Goal: Obtain resource: Download file/media

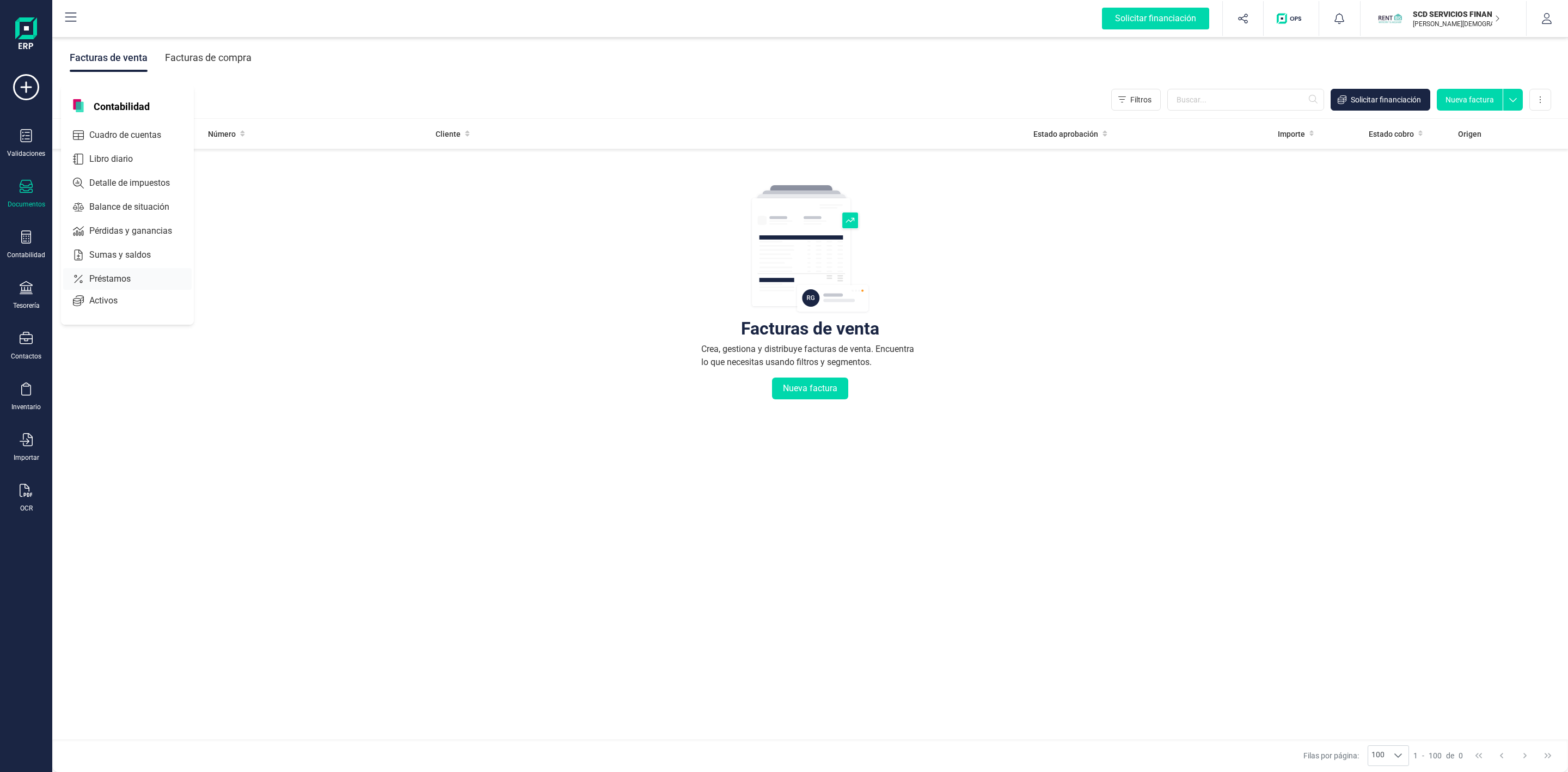
click at [92, 274] on span "Préstamos" at bounding box center [118, 278] width 66 height 13
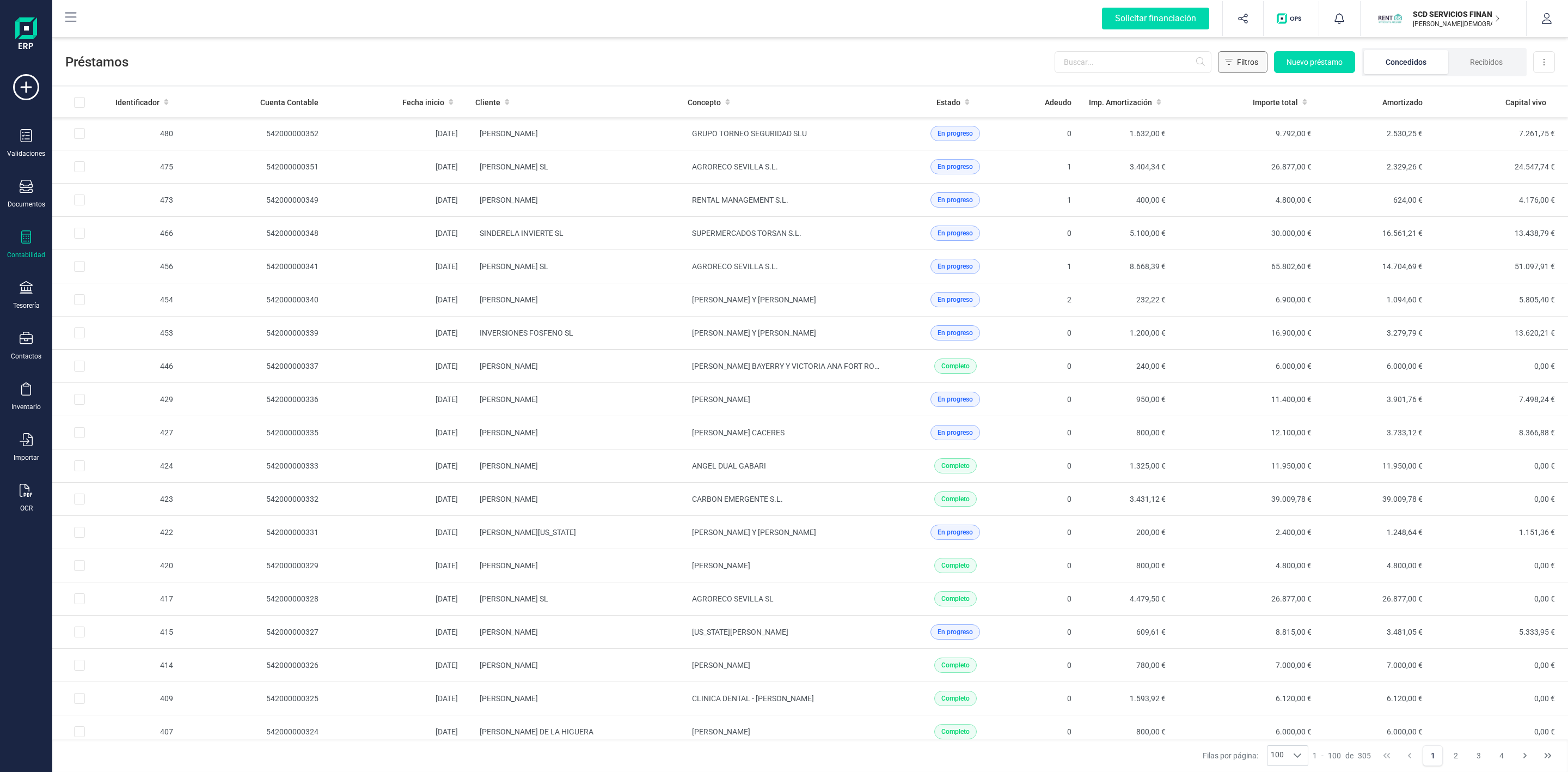
click at [1253, 61] on span "Filtros" at bounding box center [1248, 62] width 21 height 11
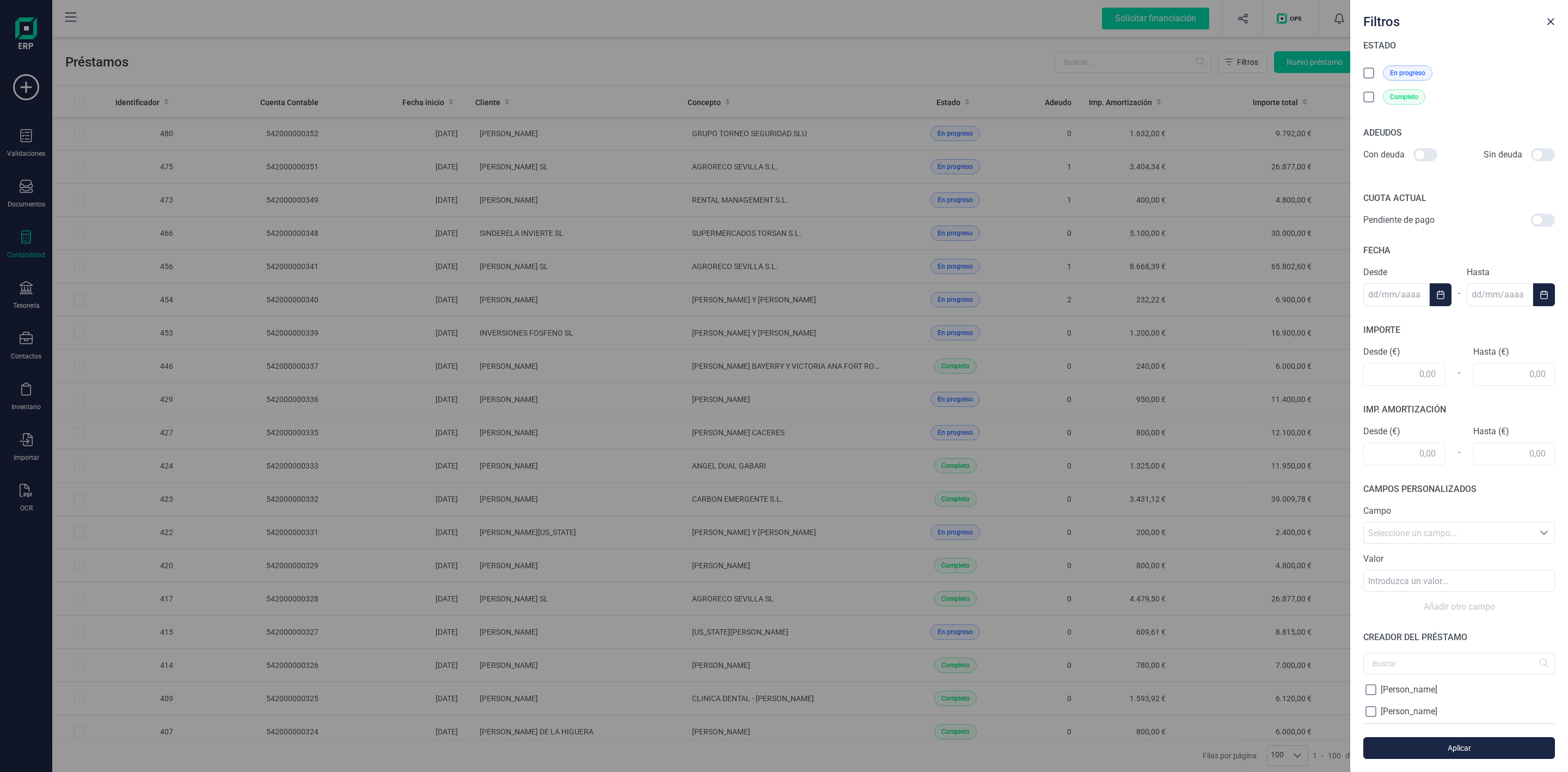
click at [1428, 155] on div at bounding box center [1426, 154] width 24 height 13
click at [1413, 155] on input "checkbox" at bounding box center [1413, 155] width 1 height 1
click at [1370, 75] on icon at bounding box center [1370, 74] width 11 height 11
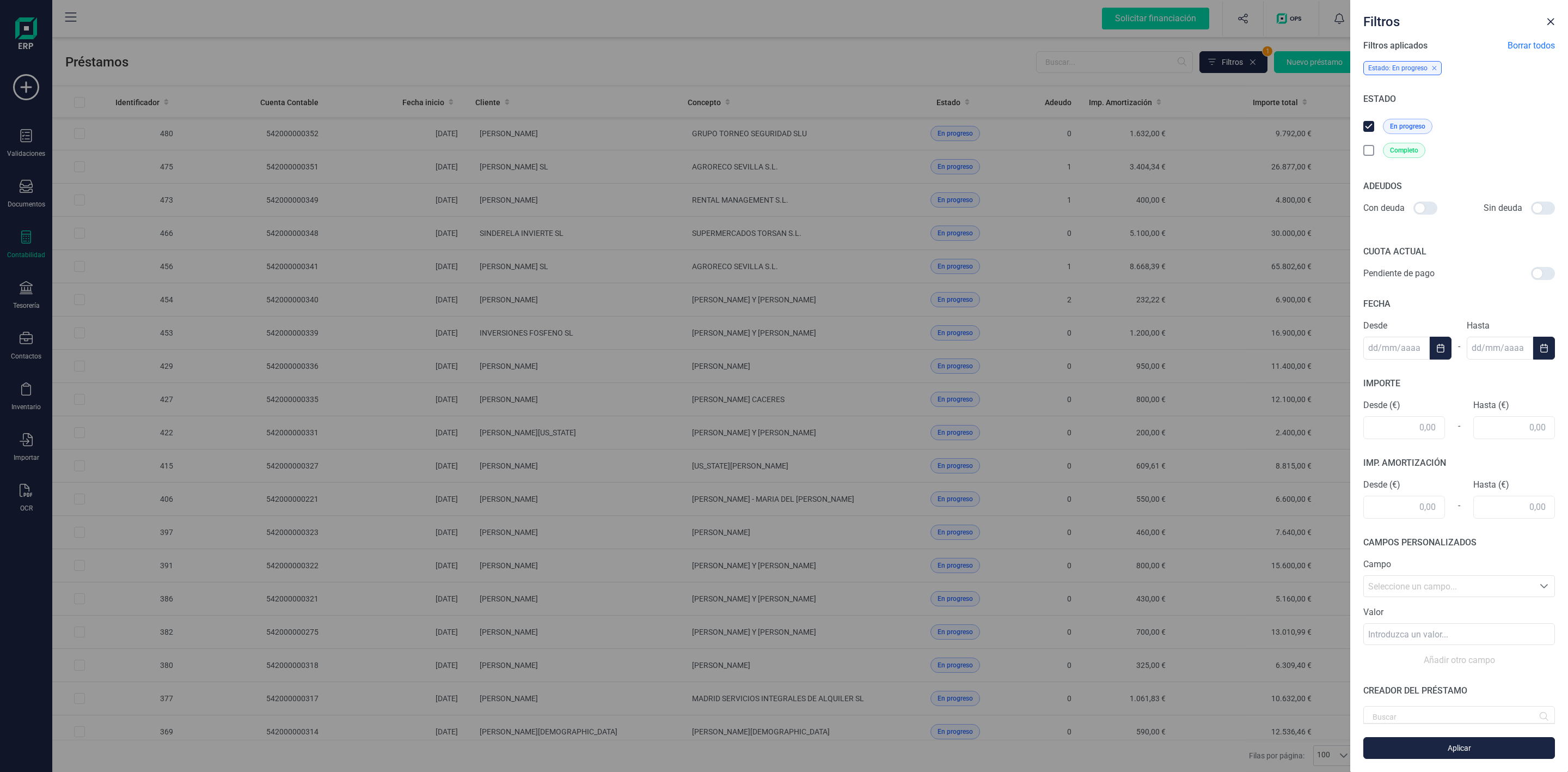
click at [1423, 209] on div at bounding box center [1426, 207] width 24 height 13
click at [1413, 209] on input "checkbox" at bounding box center [1413, 208] width 1 height 1
checkbox input "true"
click at [1492, 750] on span "Aplicar" at bounding box center [1459, 748] width 167 height 11
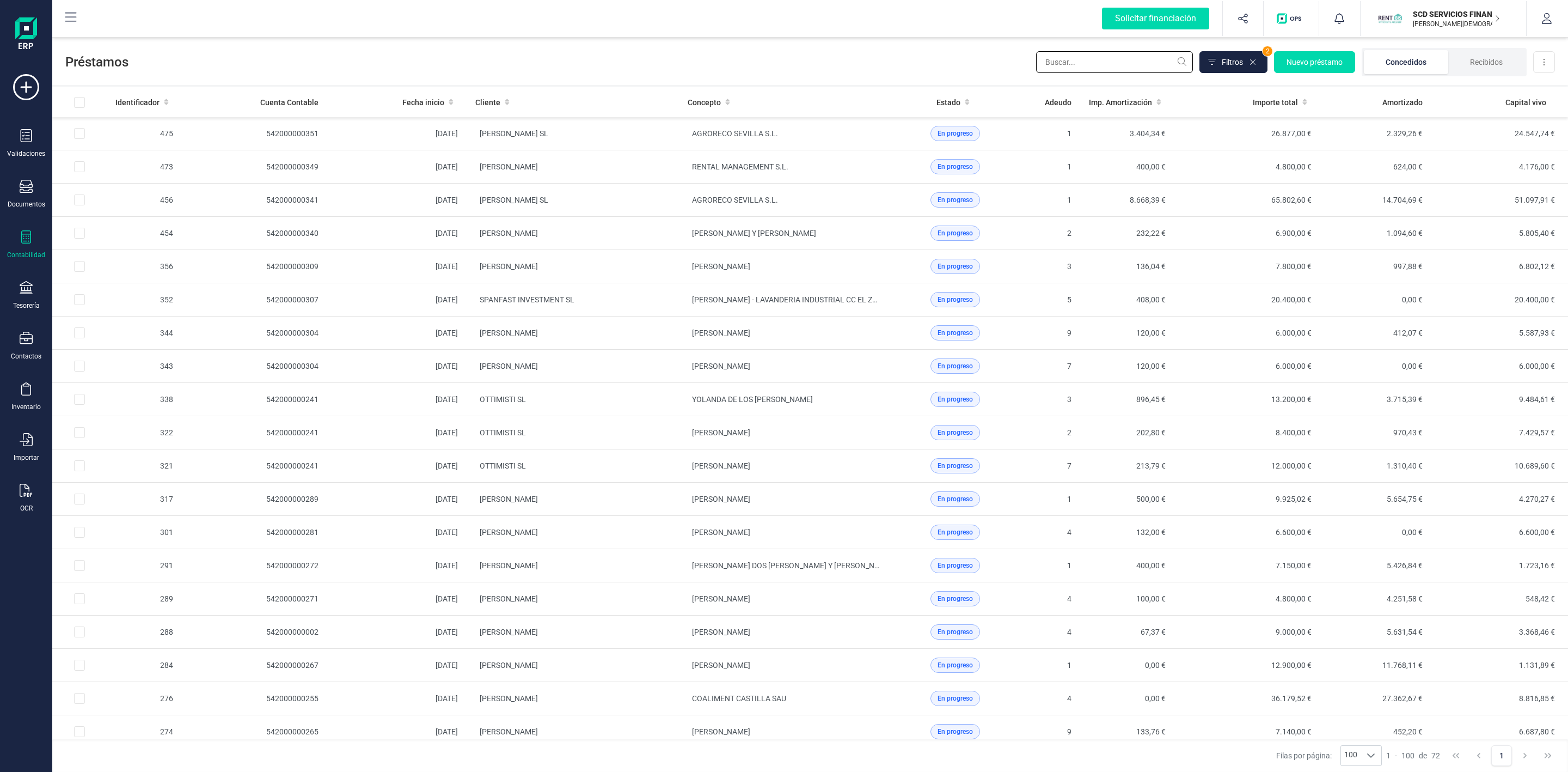
click at [1119, 56] on input "text" at bounding box center [1115, 62] width 157 height 22
type input "esther sa"
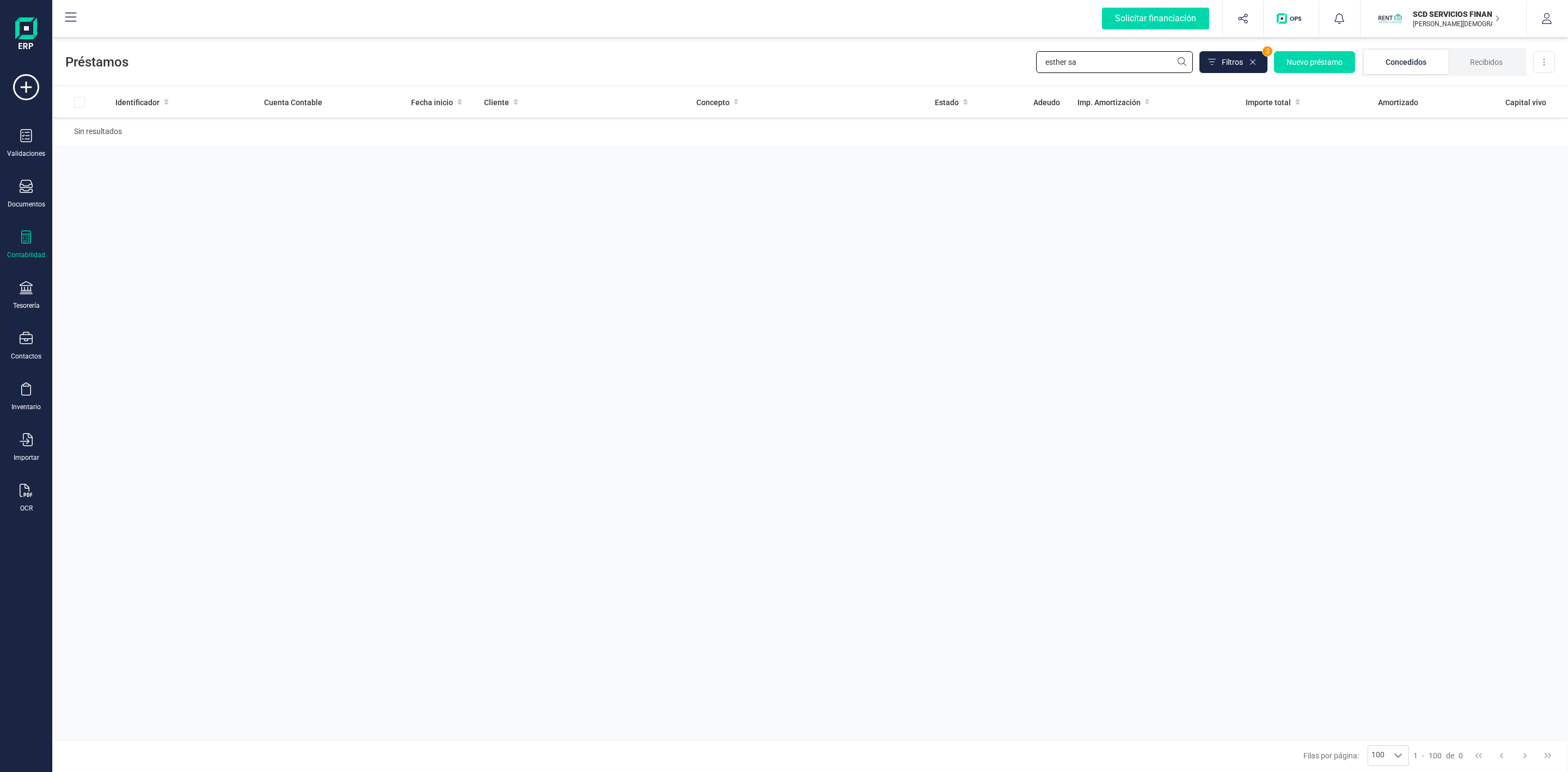
drag, startPoint x: 1104, startPoint y: 63, endPoint x: 1009, endPoint y: 63, distance: 95.0
click at [1009, 63] on div "Préstamos [PERSON_NAME] sa Filtros 2 Nuevo préstamo Concedidos Recibidos Descar…" at bounding box center [810, 60] width 1516 height 50
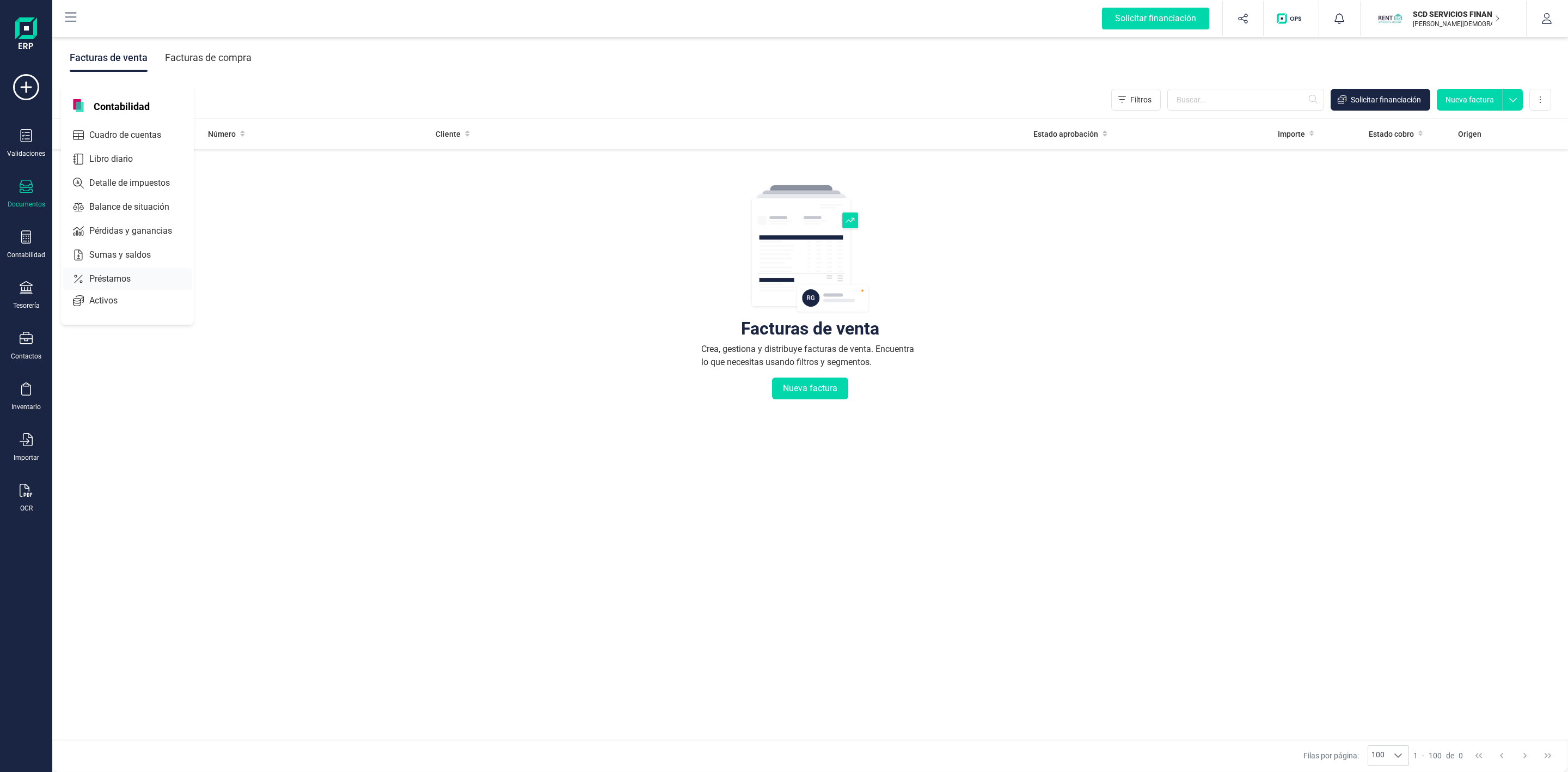
click at [119, 281] on span "Préstamos" at bounding box center [118, 278] width 66 height 13
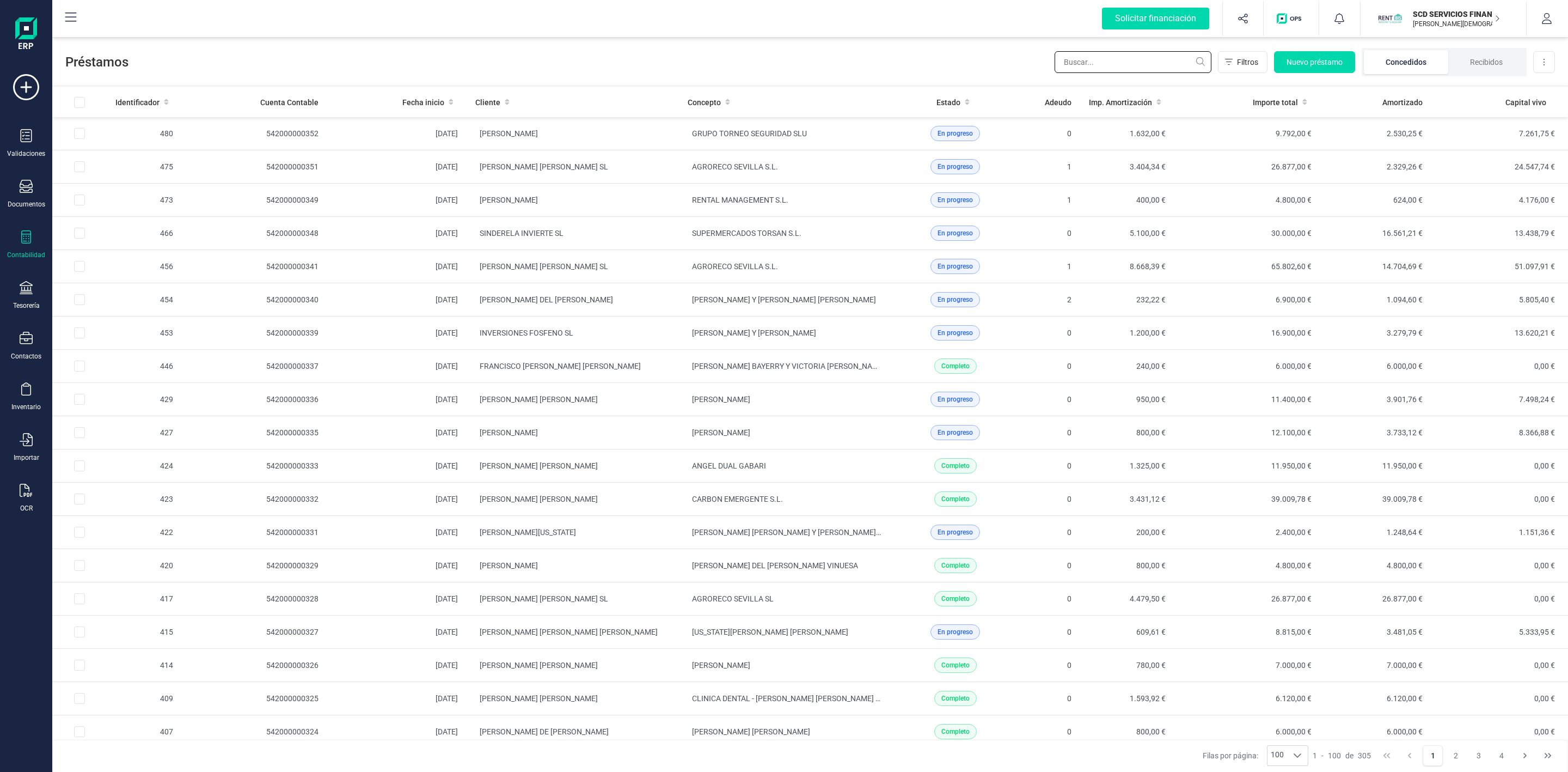
click at [1135, 56] on input "text" at bounding box center [1133, 62] width 157 height 22
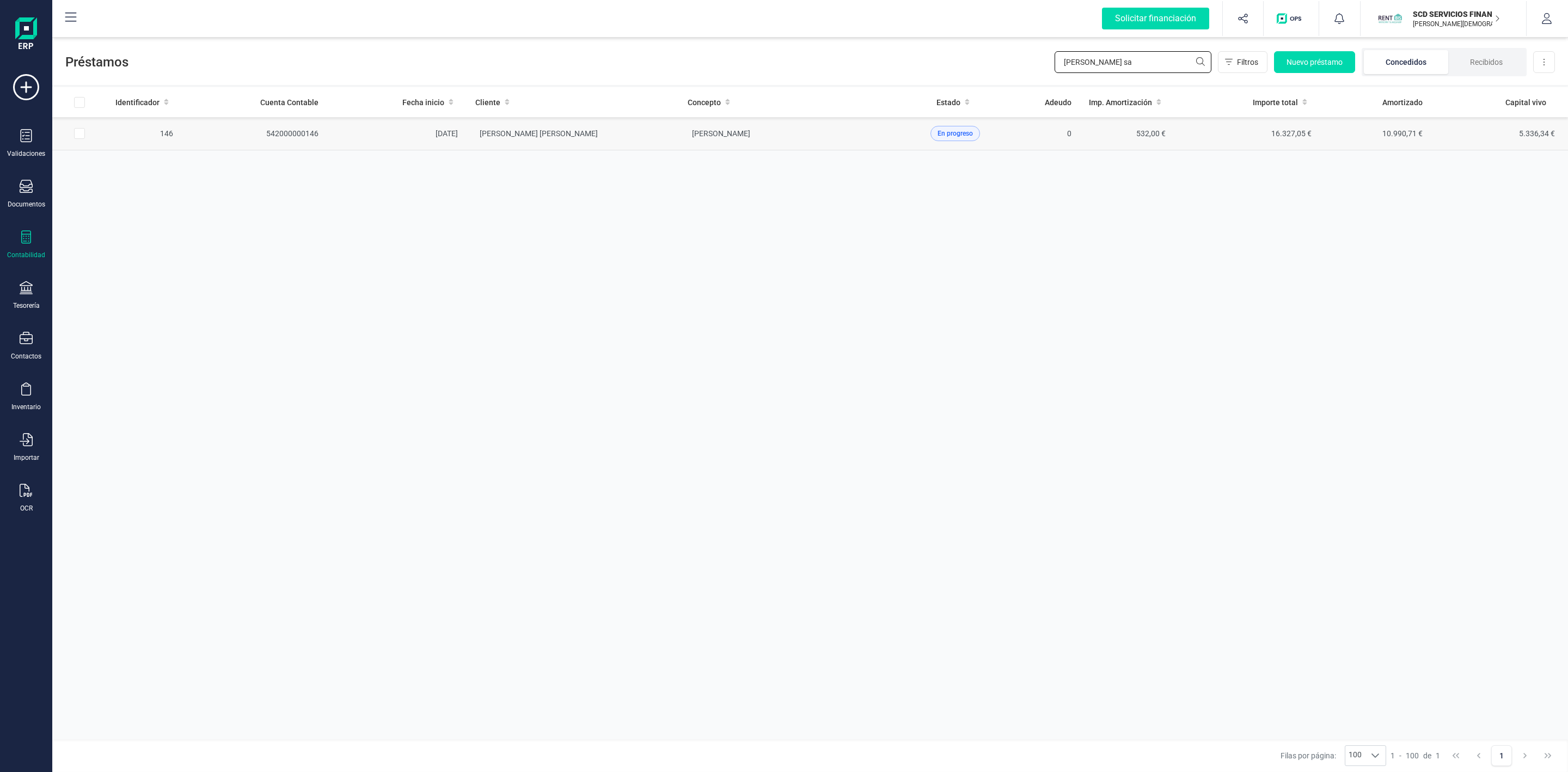
type input "esther sa"
click at [626, 136] on td "ESTHER SANZ MARTORELL" at bounding box center [573, 133] width 213 height 33
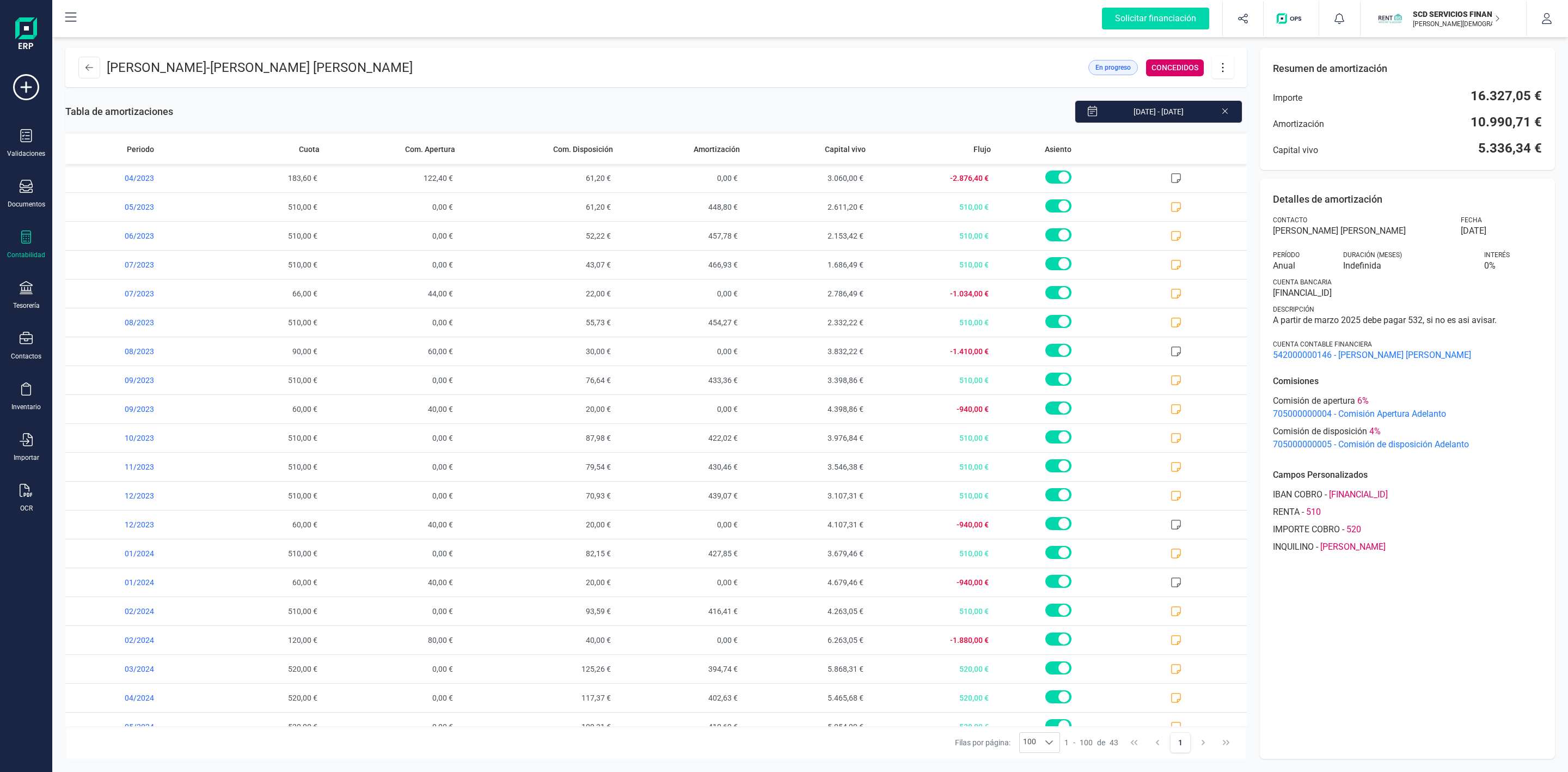
click at [1219, 59] on button at bounding box center [1223, 67] width 22 height 22
click at [1285, 144] on span "Descargar en PDF" at bounding box center [1284, 144] width 100 height 9
